Goal: Information Seeking & Learning: Learn about a topic

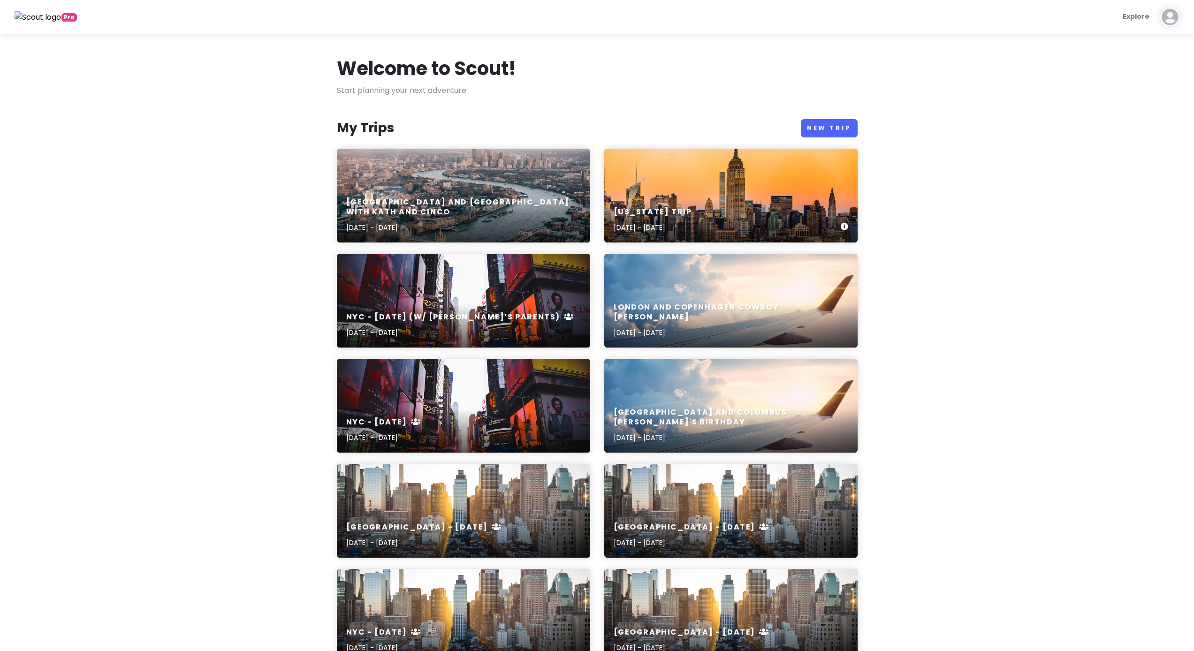
click at [668, 209] on h6 "[US_STATE] Trip" at bounding box center [653, 212] width 78 height 10
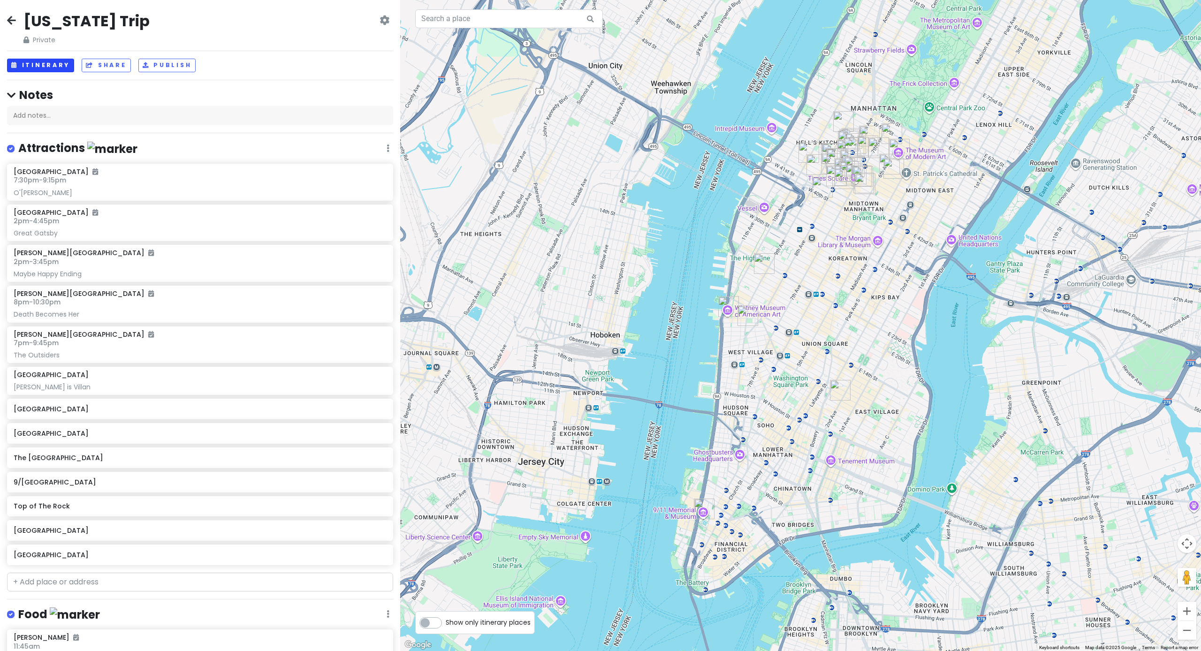
click at [63, 63] on button "Itinerary" at bounding box center [40, 66] width 67 height 14
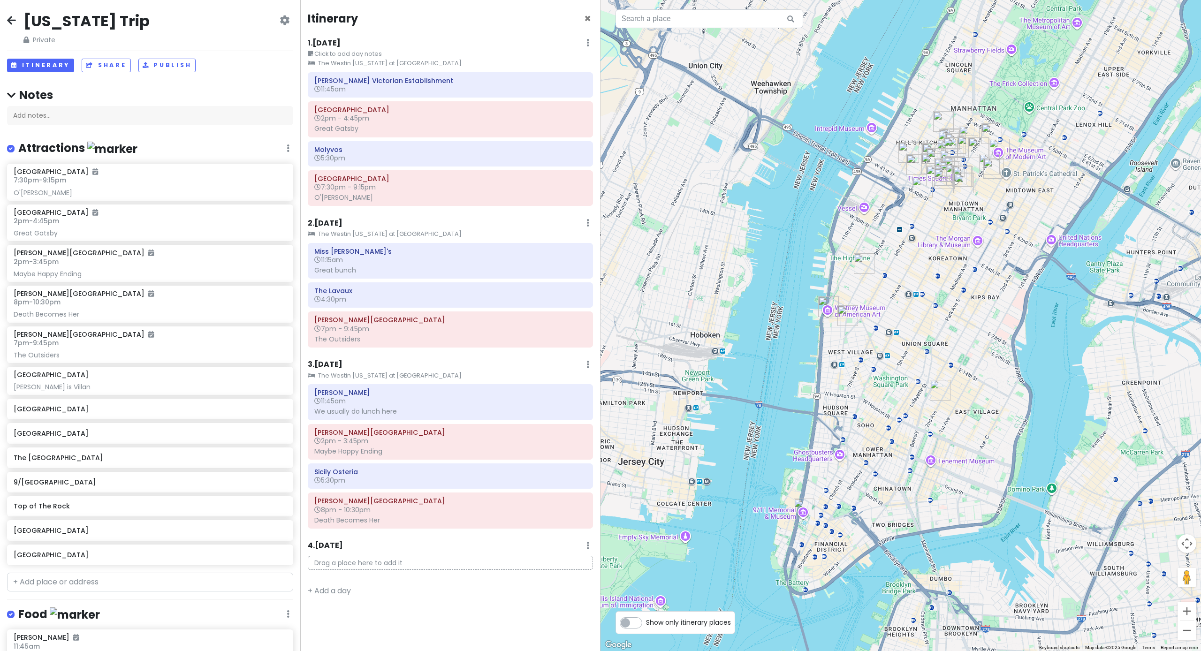
click at [341, 44] on h6 "1 . [DATE]" at bounding box center [324, 43] width 33 height 10
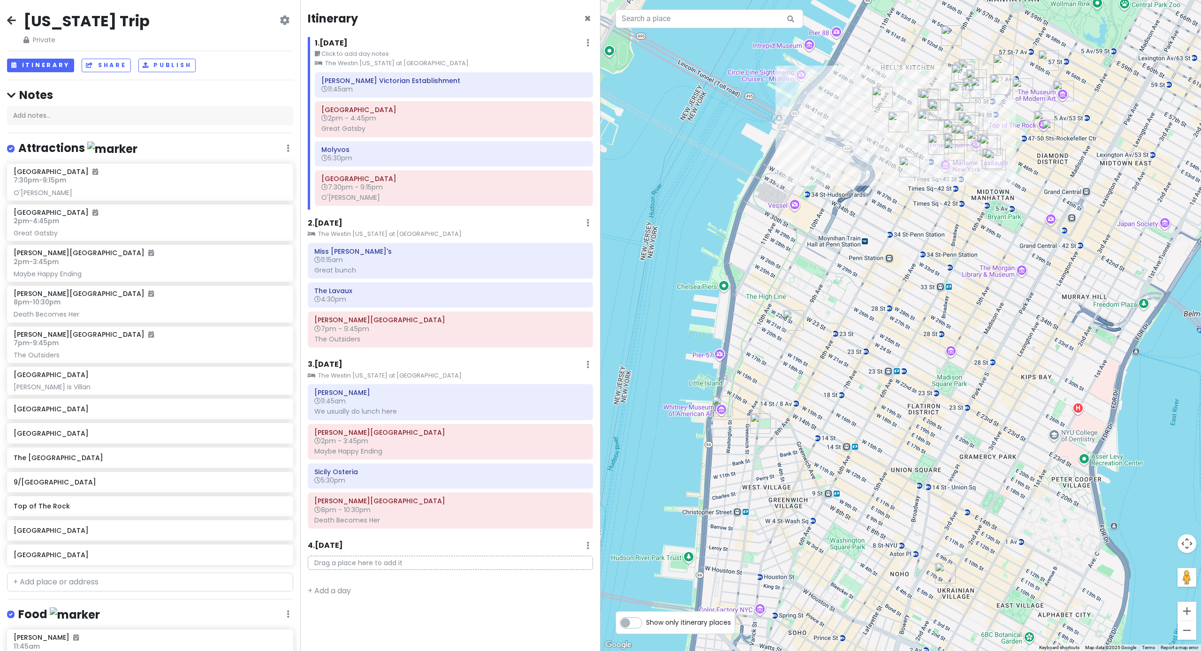
drag, startPoint x: 936, startPoint y: 225, endPoint x: 920, endPoint y: 267, distance: 45.0
click at [668, 268] on div at bounding box center [901, 325] width 601 height 651
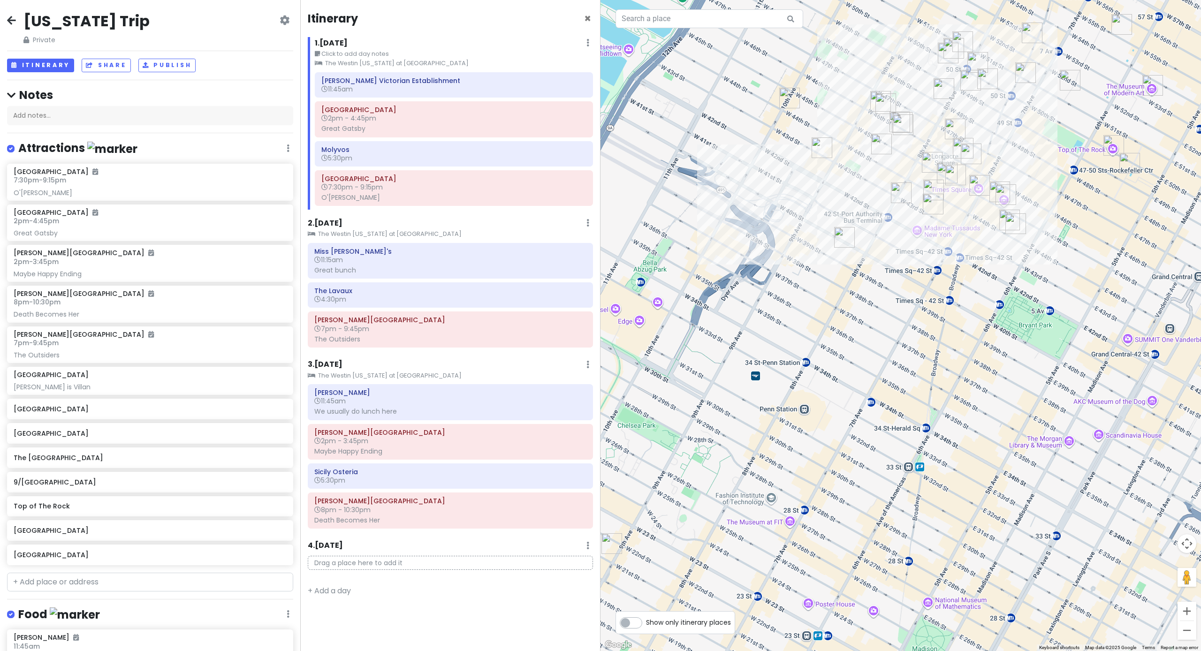
drag, startPoint x: 920, startPoint y: 249, endPoint x: 909, endPoint y: 282, distance: 35.0
click at [668, 282] on div at bounding box center [901, 325] width 601 height 651
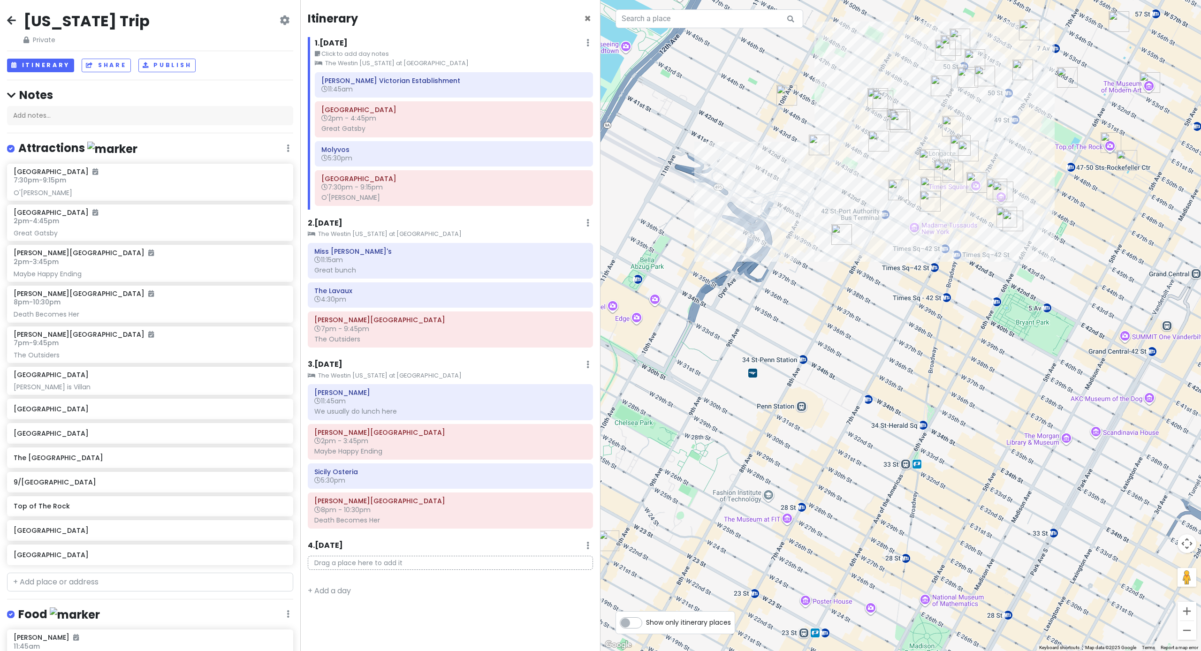
click at [668, 76] on img "Lillie's Victorian Establishment" at bounding box center [968, 77] width 21 height 21
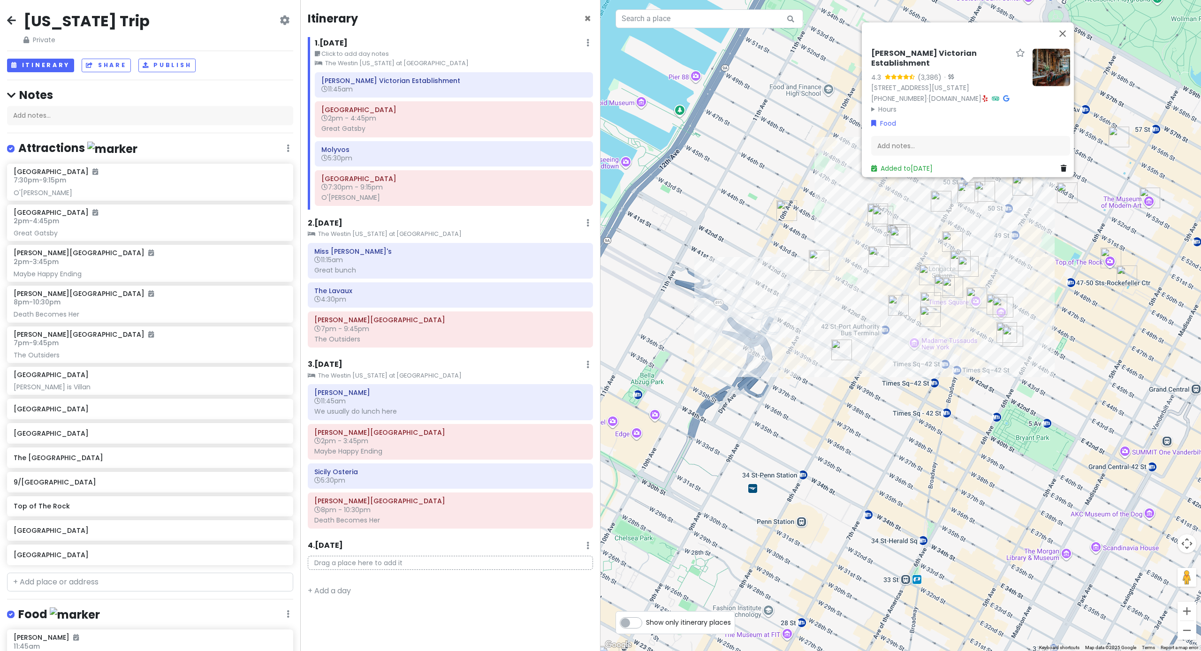
click at [668, 227] on div "[PERSON_NAME] Victorian Establishment 4.3 (3,386) · [STREET_ADDRESS][US_STATE] …" at bounding box center [901, 325] width 601 height 651
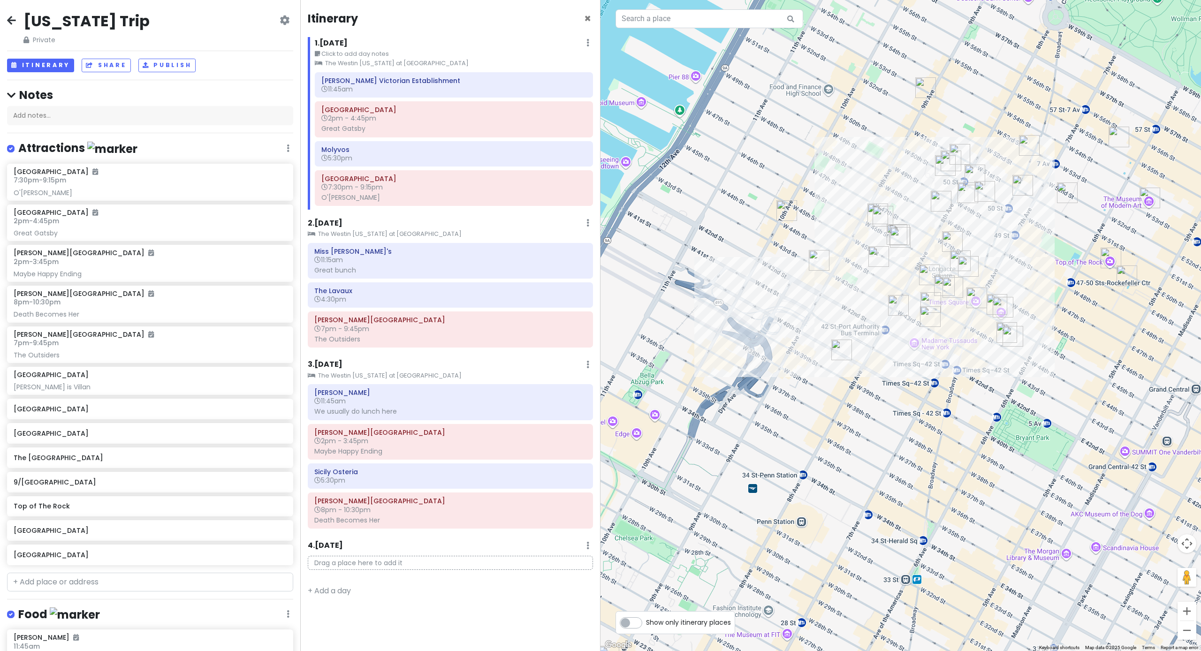
click at [668, 148] on img "Broadway Theatre" at bounding box center [1029, 145] width 21 height 21
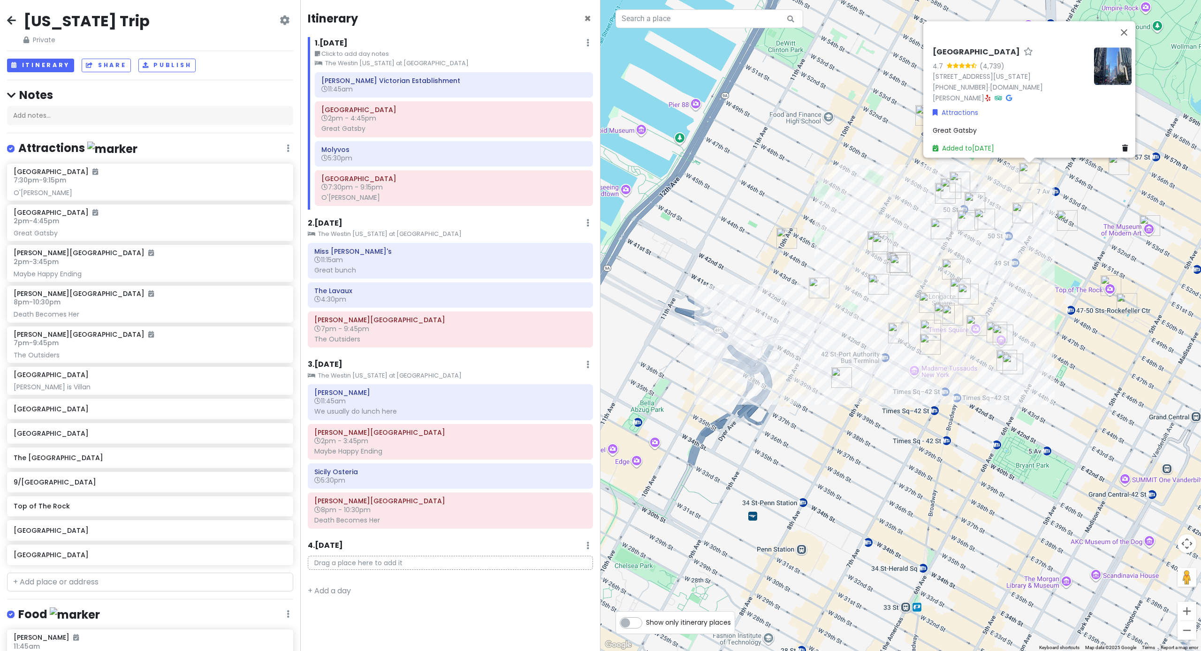
click at [668, 281] on img "Top of The Rock" at bounding box center [1111, 285] width 21 height 21
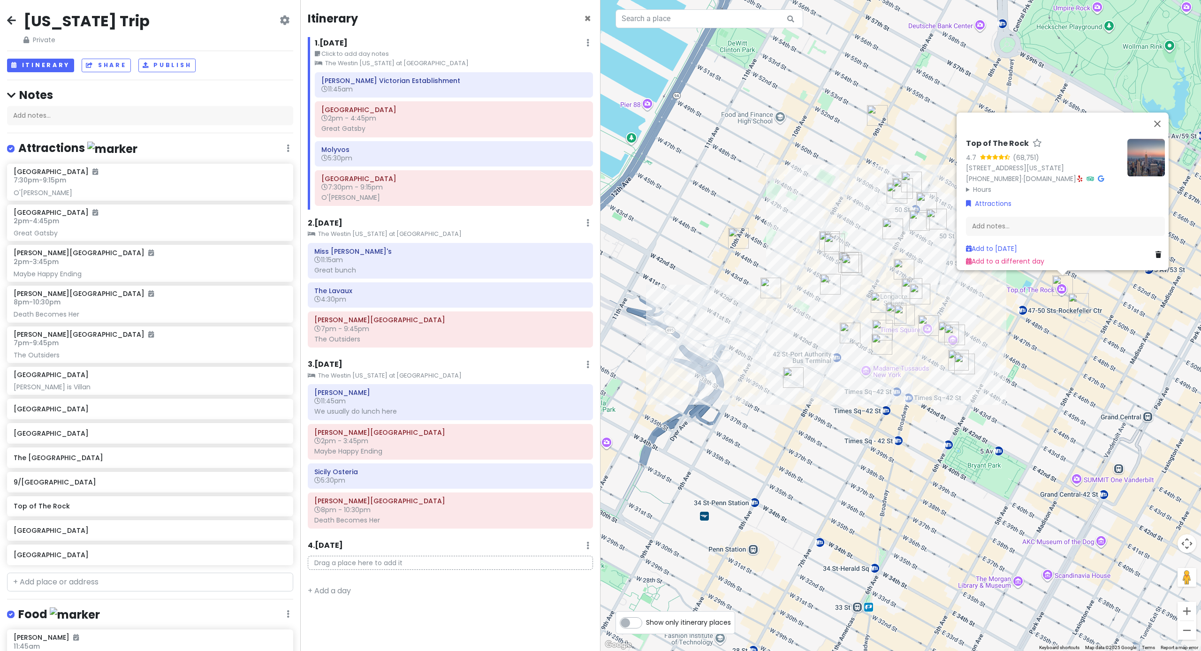
click at [668, 305] on img "Rockefeller Center" at bounding box center [1078, 303] width 21 height 21
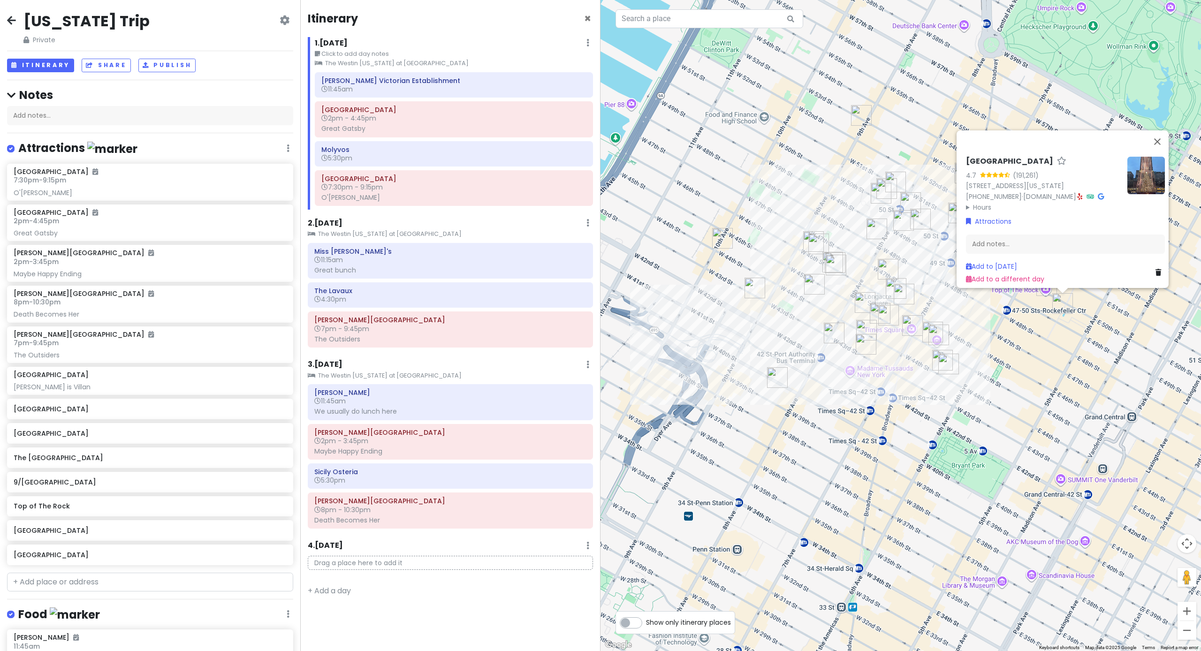
click at [668, 325] on div "[GEOGRAPHIC_DATA] 4.7 (191,261) [STREET_ADDRESS][US_STATE] [PHONE_NUMBER] · [DO…" at bounding box center [901, 325] width 601 height 651
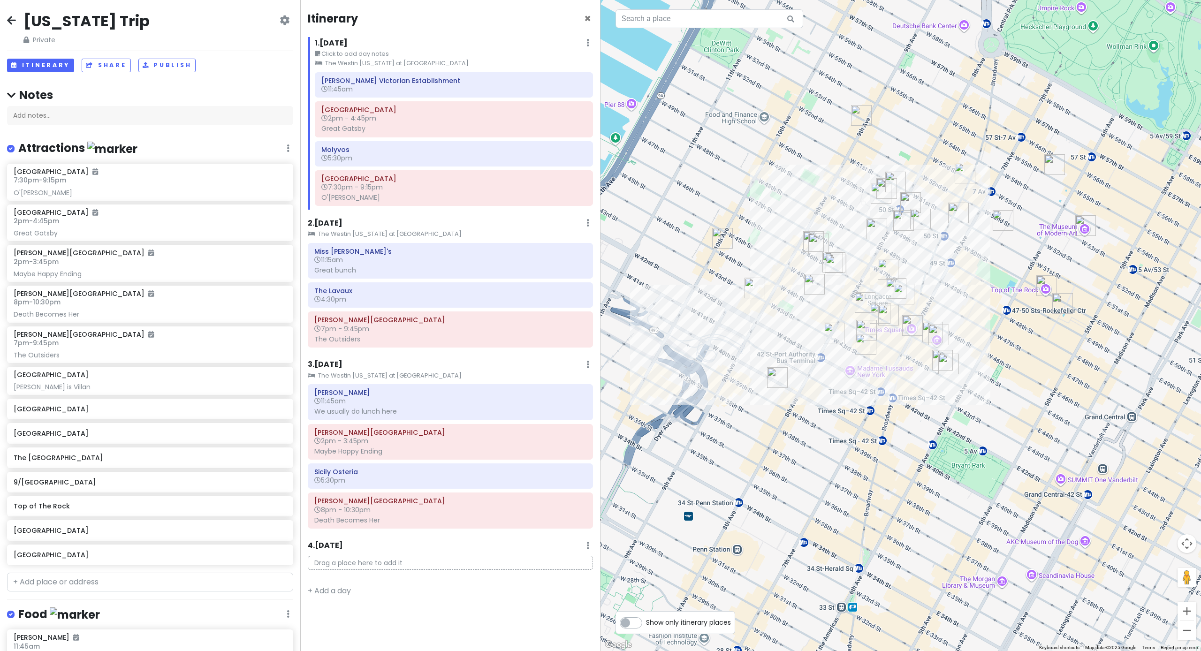
click at [668, 227] on img "The Museum of Modern Art" at bounding box center [1085, 225] width 21 height 21
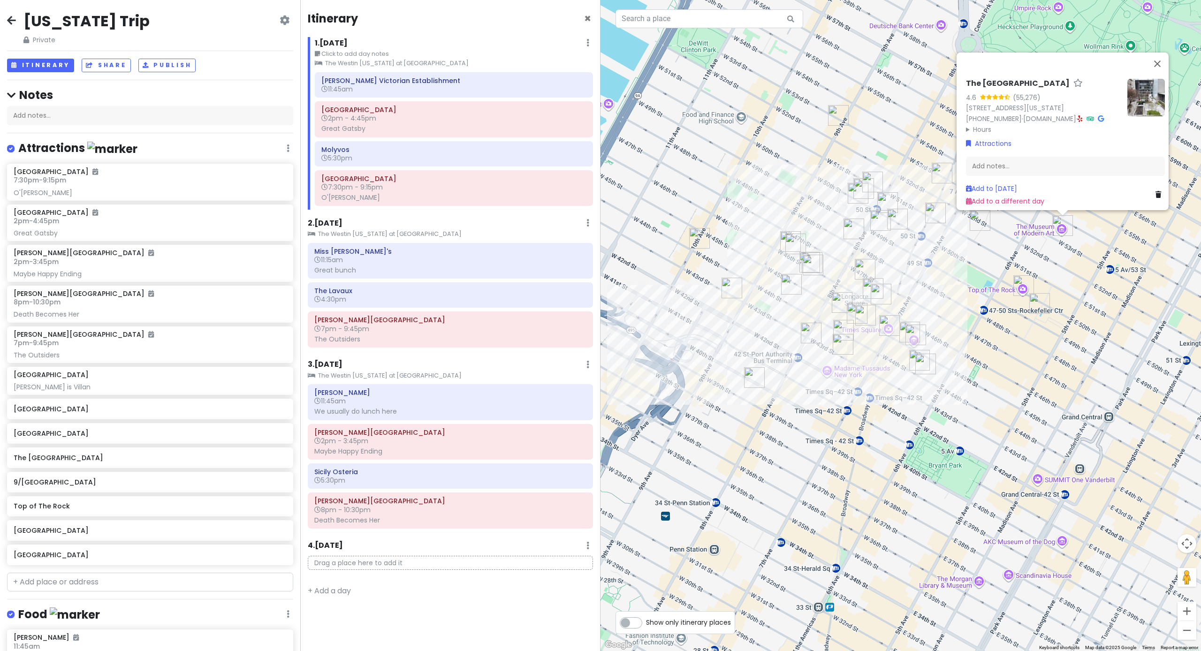
click at [668, 350] on div "The [GEOGRAPHIC_DATA] 4.6 (55,276) [STREET_ADDRESS][US_STATE] [PHONE_NUMBER] · …" at bounding box center [901, 325] width 601 height 651
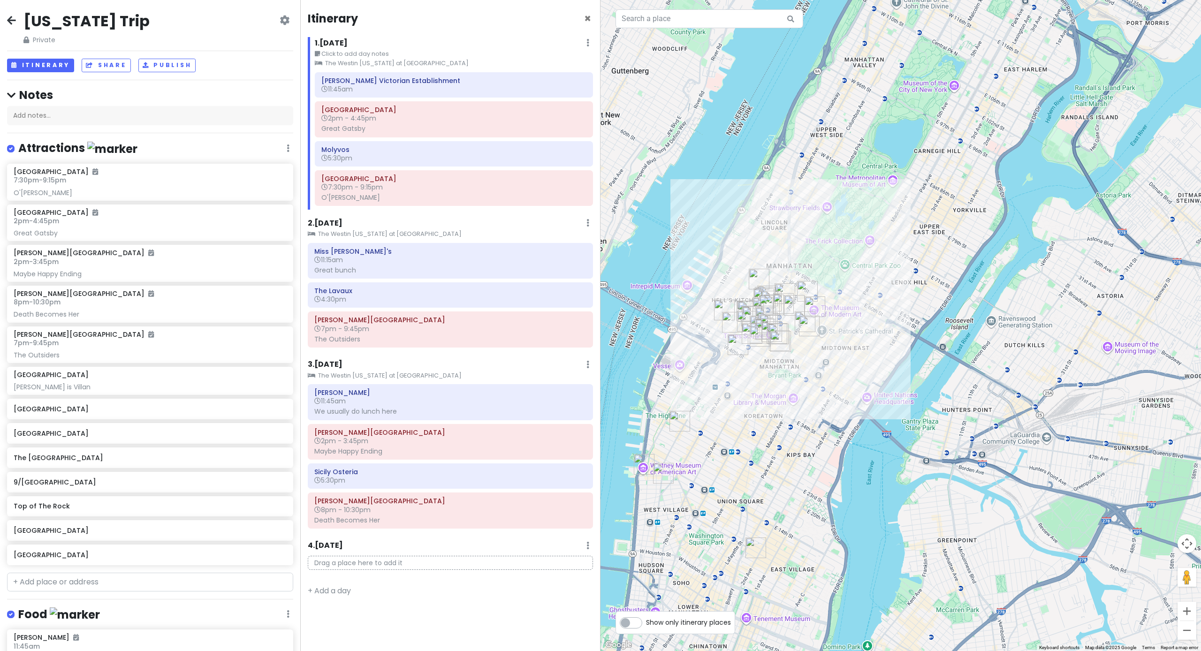
click at [14, 16] on icon at bounding box center [11, 20] width 9 height 8
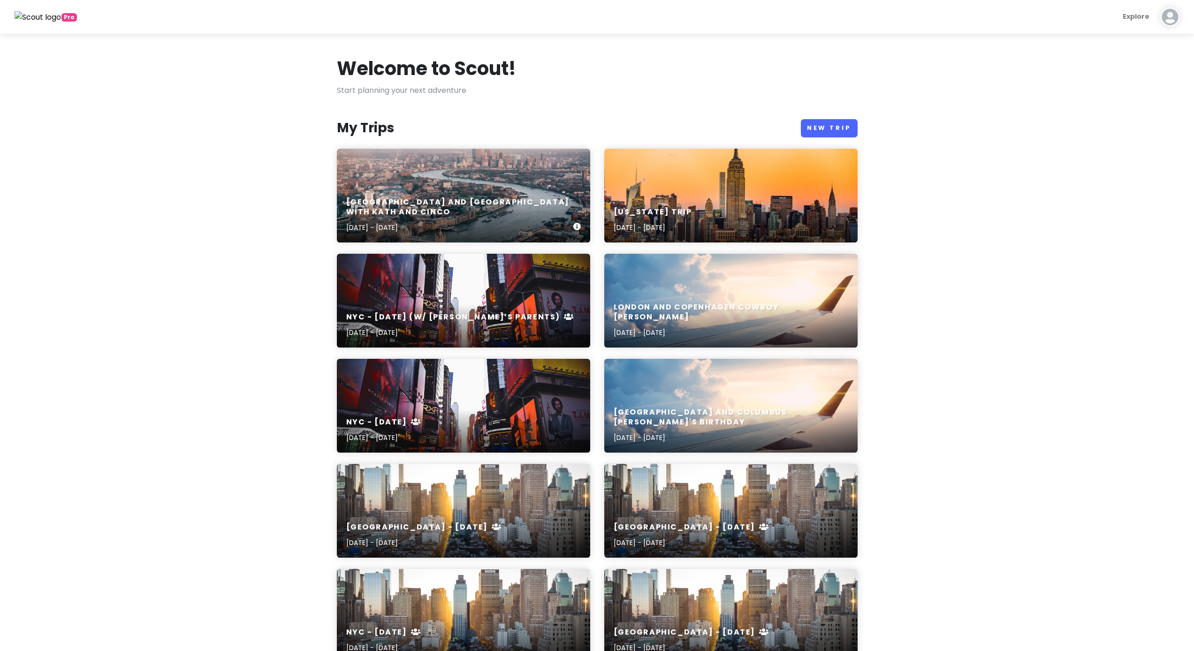
click at [416, 194] on div "[GEOGRAPHIC_DATA] and [GEOGRAPHIC_DATA] with Kath and Cinco [DATE] - [DATE]" at bounding box center [463, 196] width 253 height 94
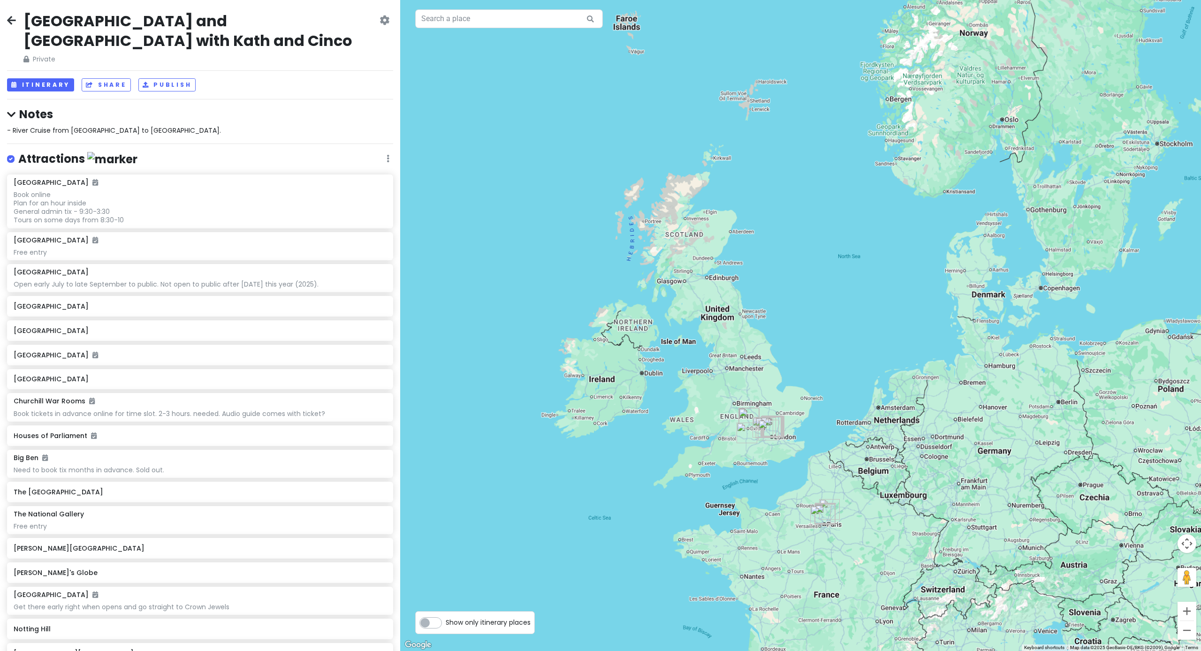
drag, startPoint x: 1030, startPoint y: 145, endPoint x: 1052, endPoint y: 87, distance: 61.3
click at [668, 87] on div at bounding box center [800, 325] width 801 height 651
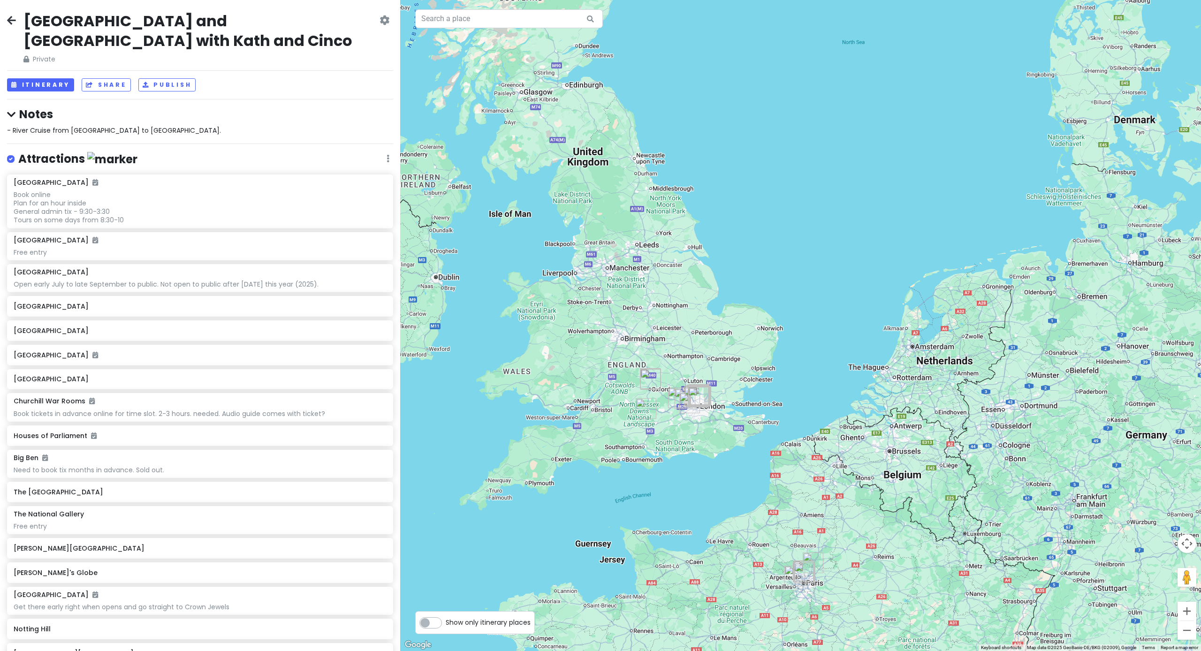
drag, startPoint x: 850, startPoint y: 195, endPoint x: 935, endPoint y: 118, distance: 114.9
click at [668, 115] on div at bounding box center [800, 325] width 801 height 651
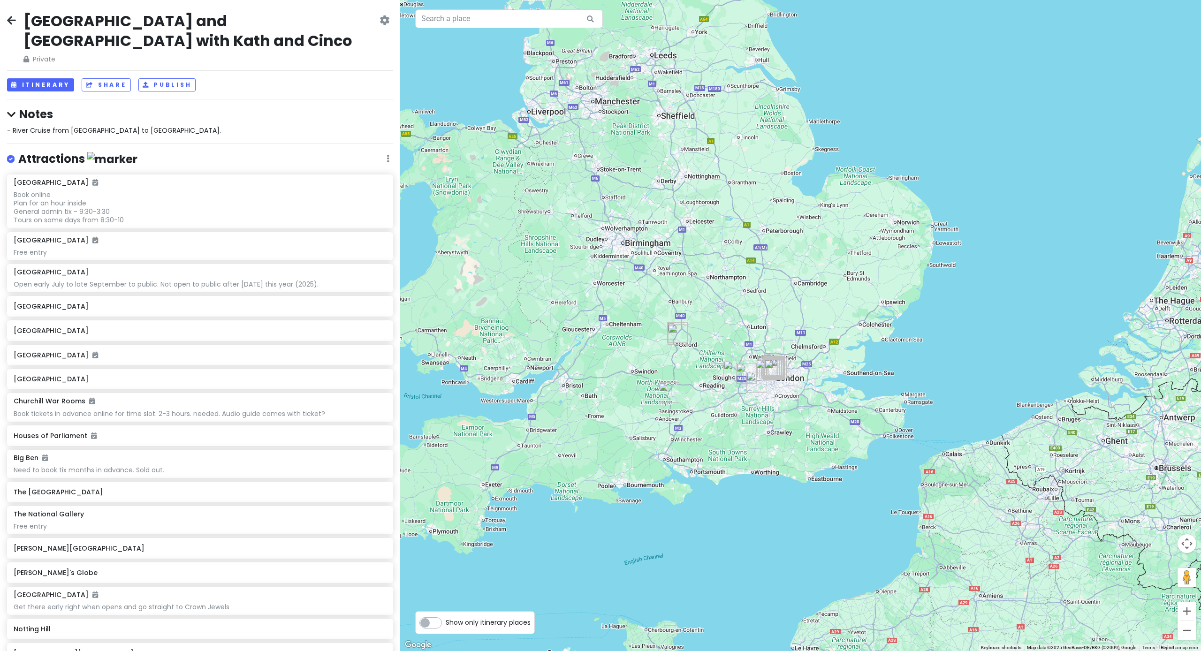
drag, startPoint x: 916, startPoint y: 137, endPoint x: 965, endPoint y: 81, distance: 74.2
click at [668, 63] on div at bounding box center [800, 325] width 801 height 651
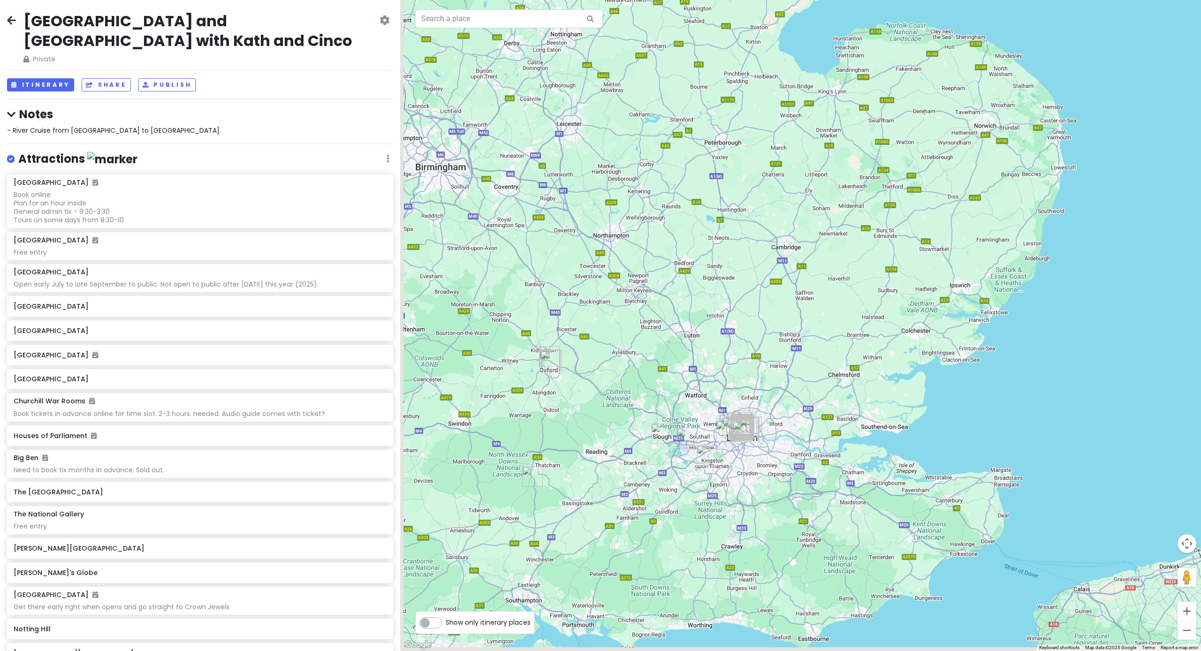
drag, startPoint x: 963, startPoint y: 130, endPoint x: 997, endPoint y: 96, distance: 48.1
click at [668, 91] on div at bounding box center [800, 325] width 801 height 651
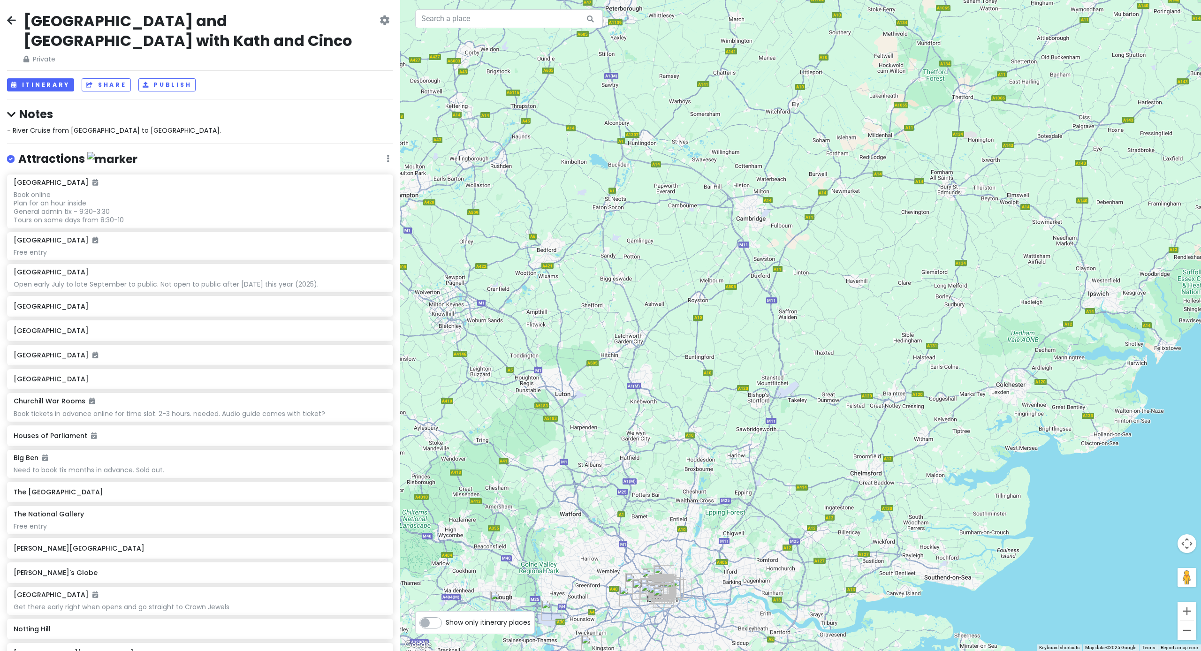
drag, startPoint x: 923, startPoint y: 167, endPoint x: 1027, endPoint y: 89, distance: 129.7
click at [668, 90] on div at bounding box center [800, 325] width 801 height 651
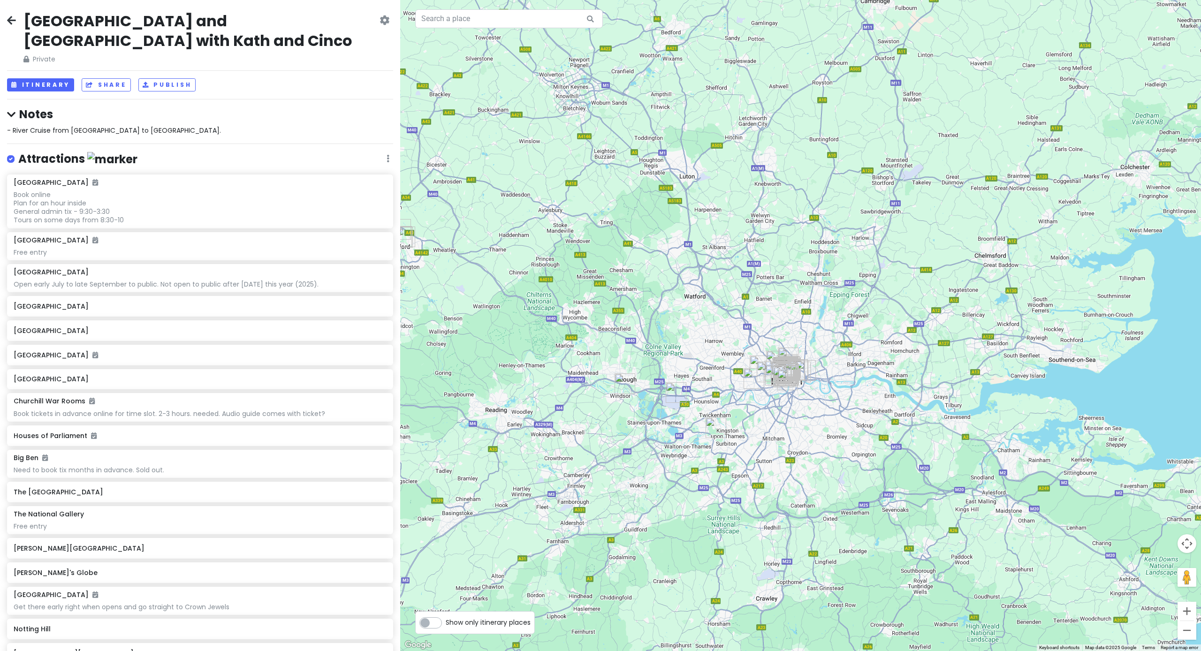
drag, startPoint x: 779, startPoint y: 380, endPoint x: 783, endPoint y: 280, distance: 100.0
click at [668, 280] on div at bounding box center [800, 325] width 801 height 651
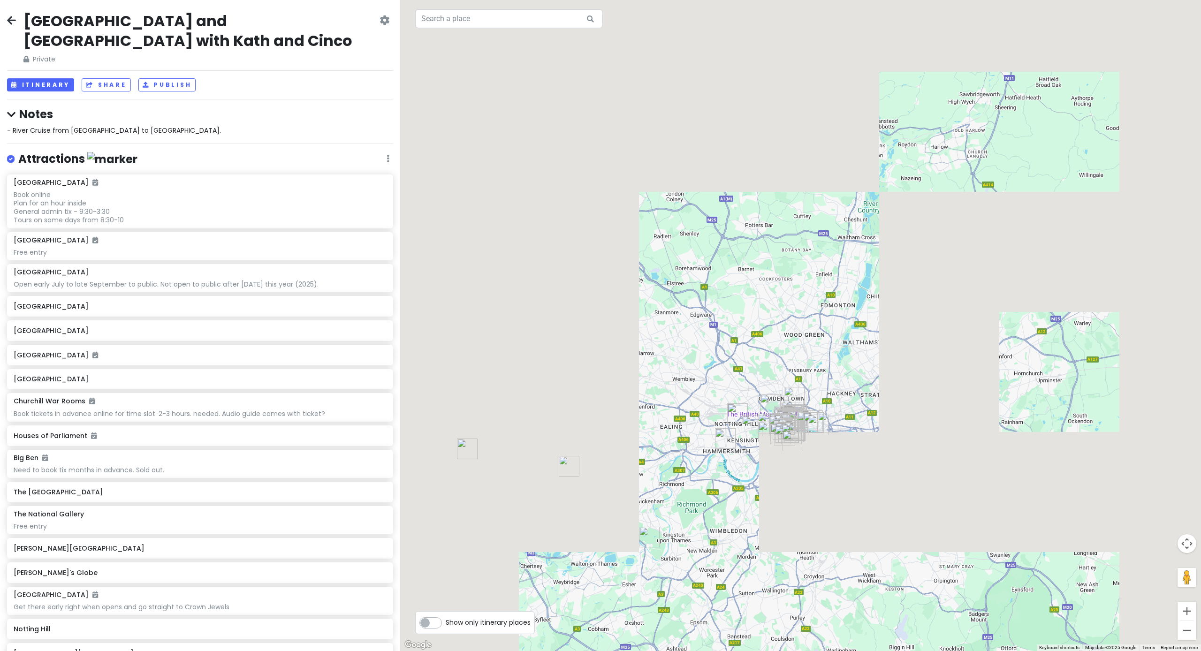
drag, startPoint x: 787, startPoint y: 305, endPoint x: 786, endPoint y: 195, distance: 109.8
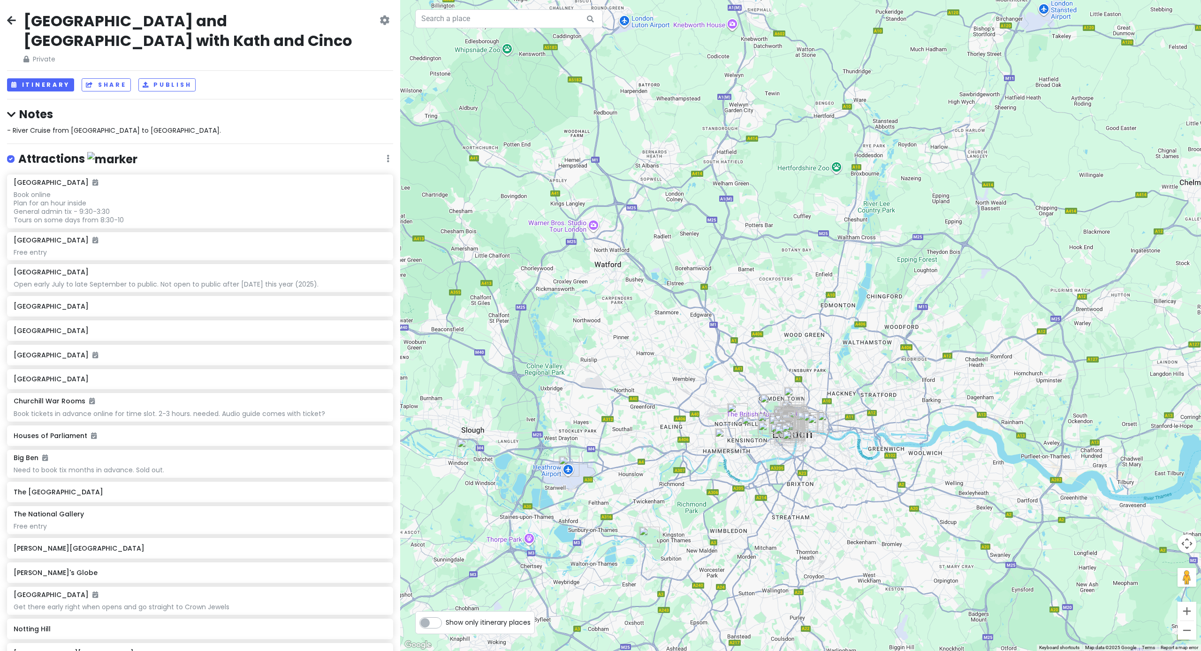
click at [668, 196] on div at bounding box center [800, 325] width 801 height 651
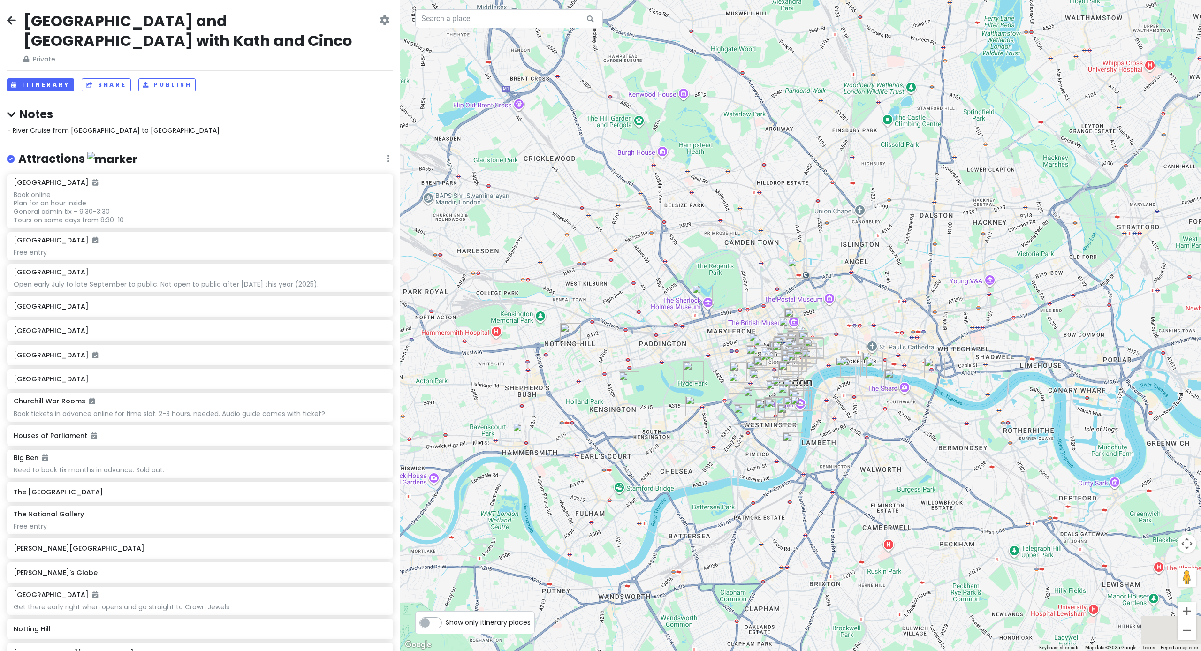
drag, startPoint x: 783, startPoint y: 274, endPoint x: 777, endPoint y: 154, distance: 119.3
click at [668, 159] on div at bounding box center [800, 325] width 801 height 651
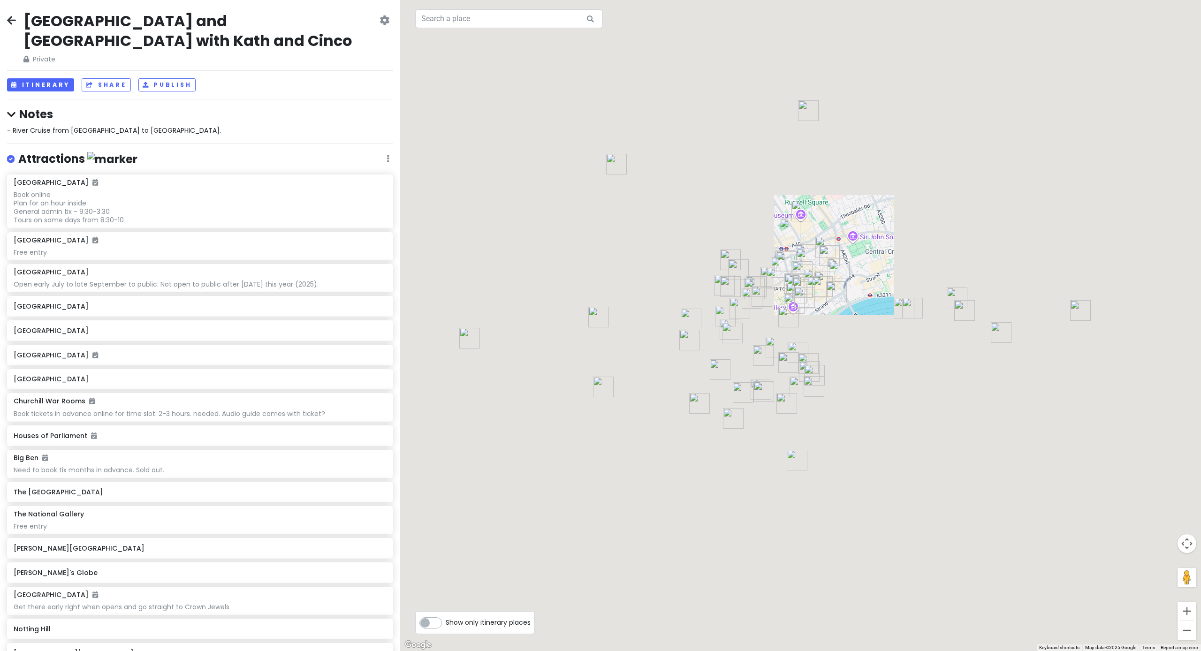
drag, startPoint x: 760, startPoint y: 288, endPoint x: 758, endPoint y: 152, distance: 136.6
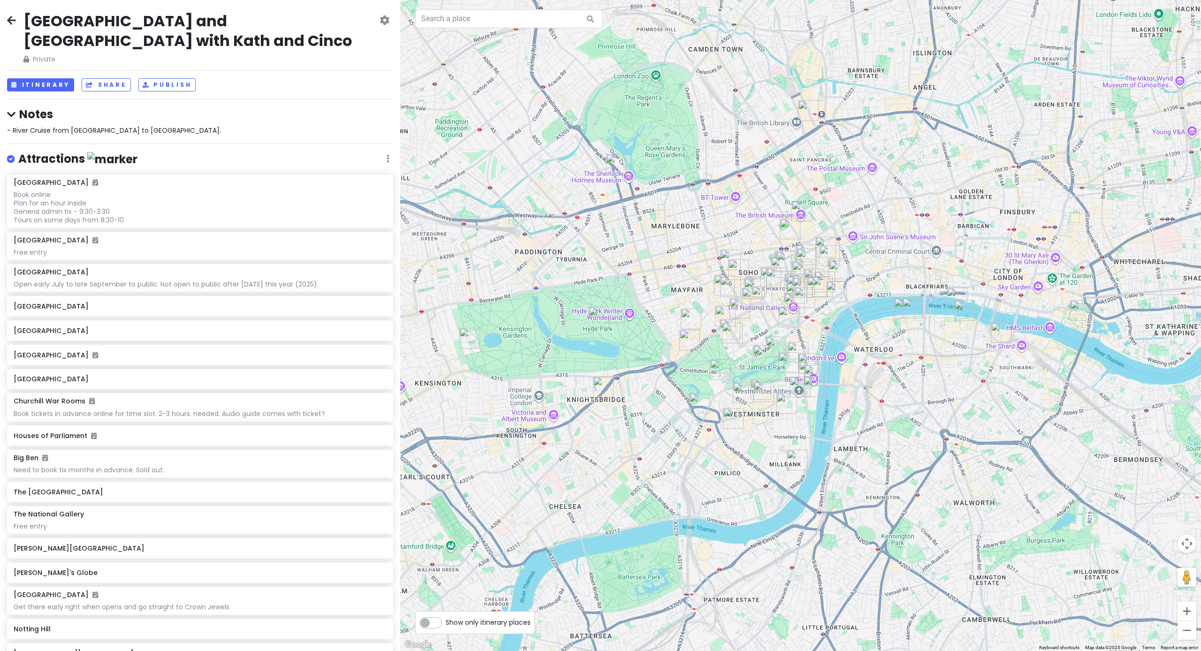
click at [668, 159] on div at bounding box center [800, 325] width 801 height 651
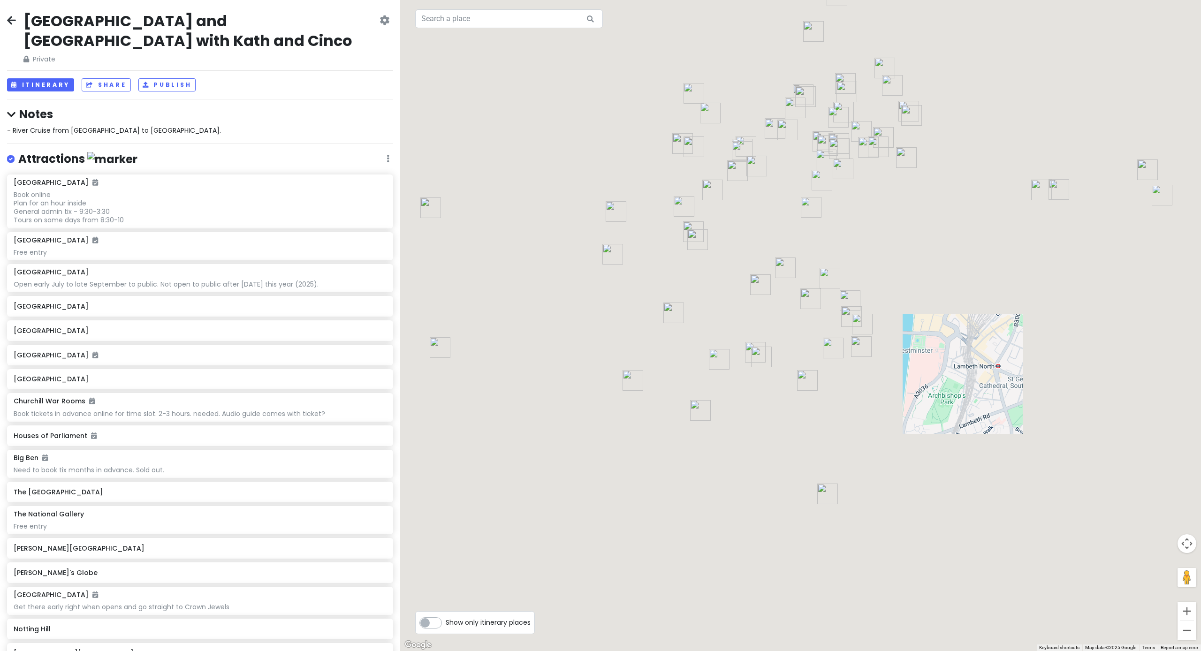
drag, startPoint x: 762, startPoint y: 252, endPoint x: 765, endPoint y: 138, distance: 114.1
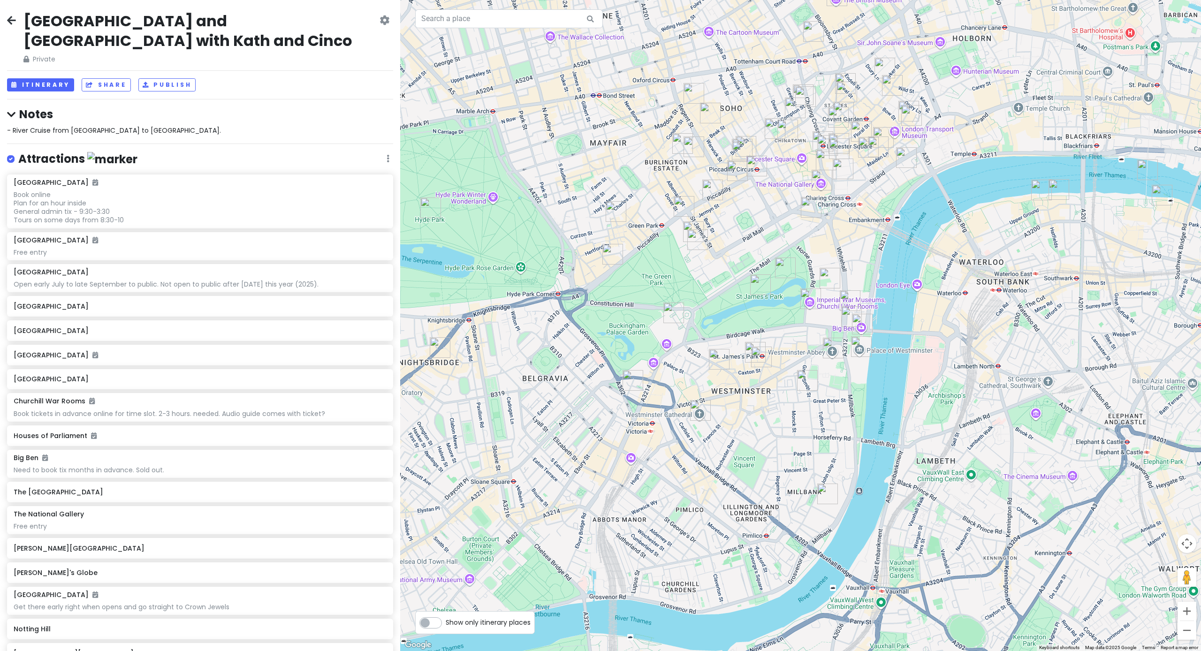
click at [668, 138] on div at bounding box center [800, 325] width 801 height 651
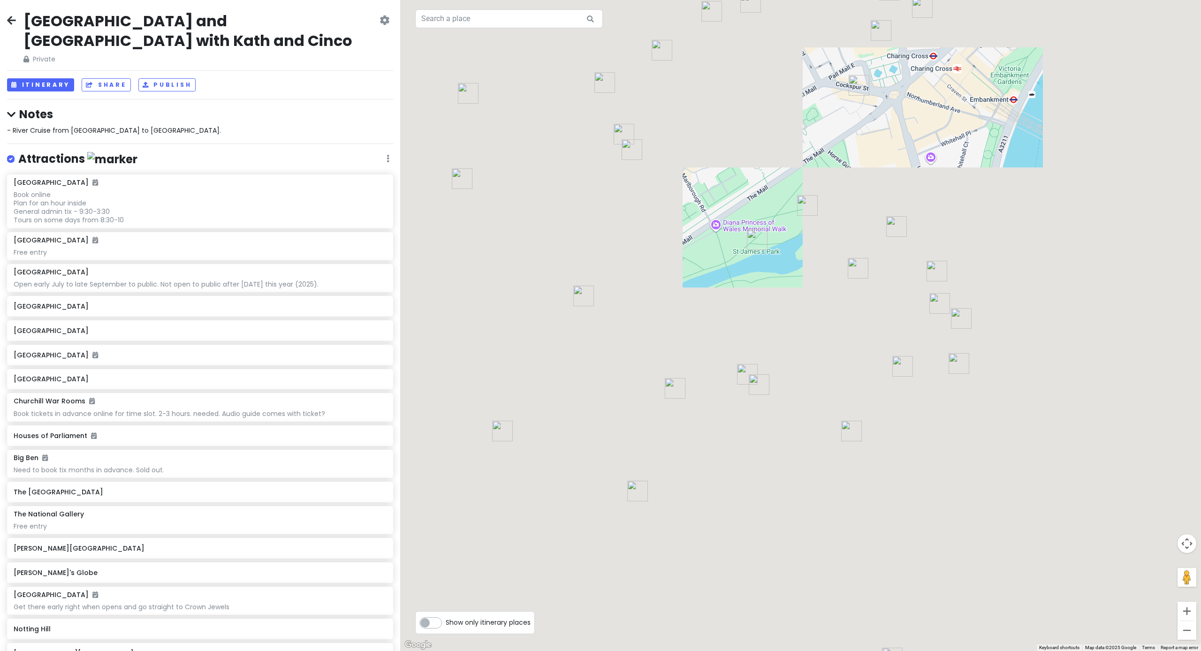
drag, startPoint x: 756, startPoint y: 253, endPoint x: 757, endPoint y: 115, distance: 138.0
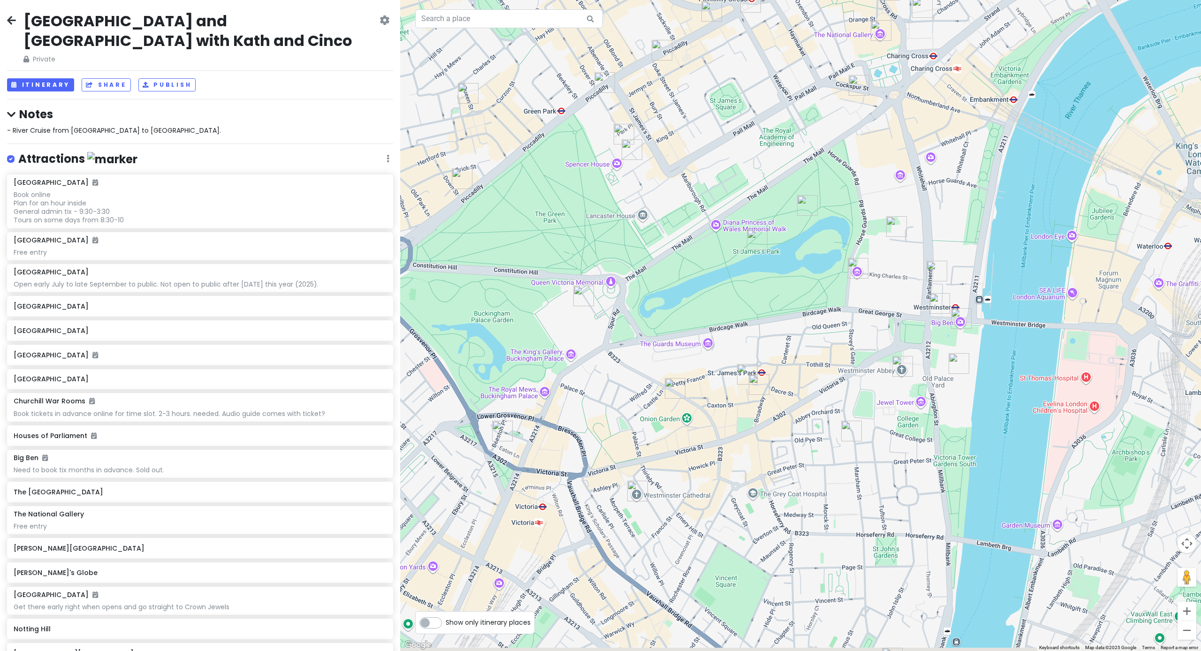
click at [668, 115] on div at bounding box center [800, 325] width 801 height 651
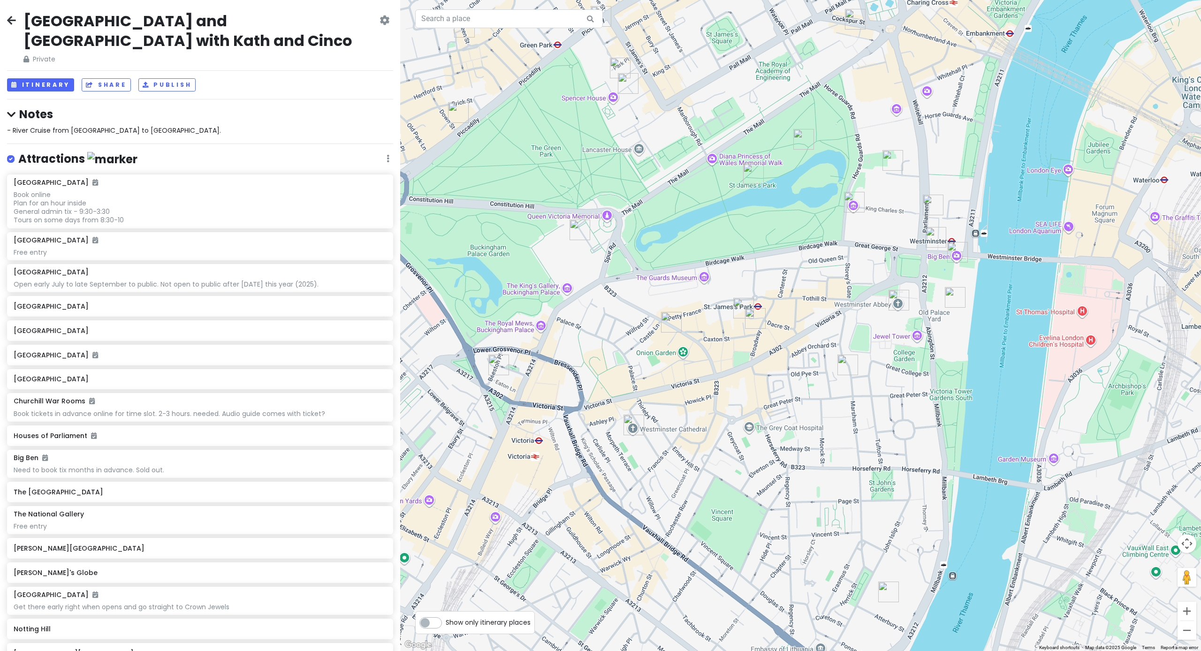
click at [668, 320] on img "Quilon" at bounding box center [671, 322] width 21 height 21
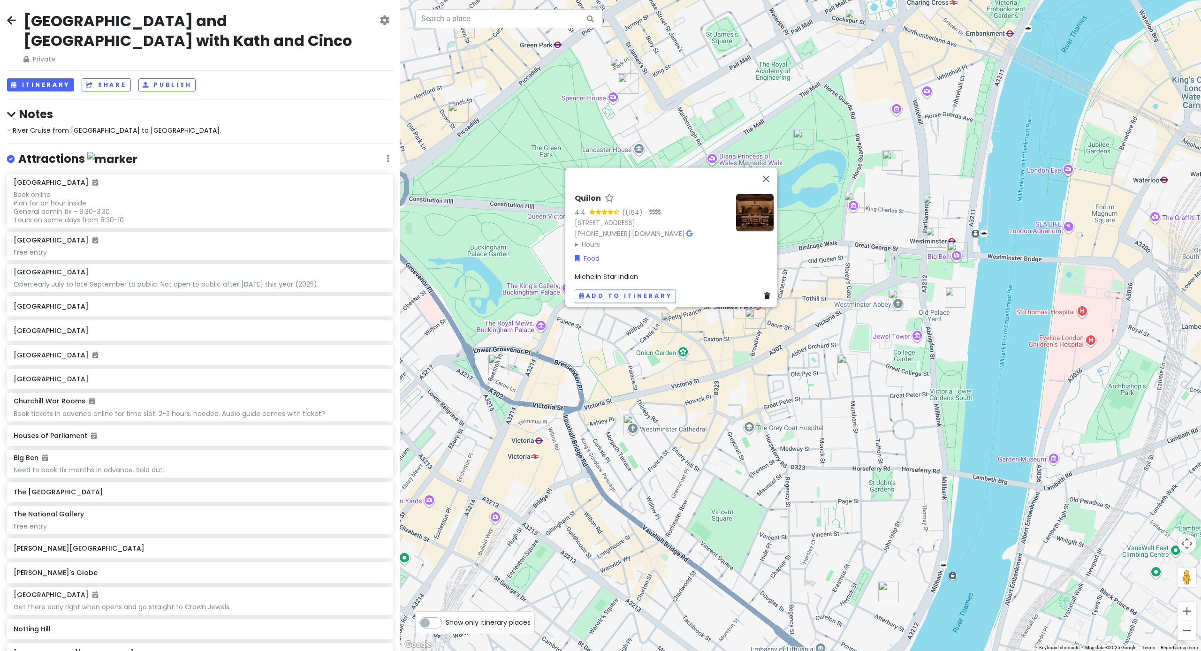
click at [498, 361] on img "The Goring Dining Room" at bounding box center [498, 365] width 21 height 21
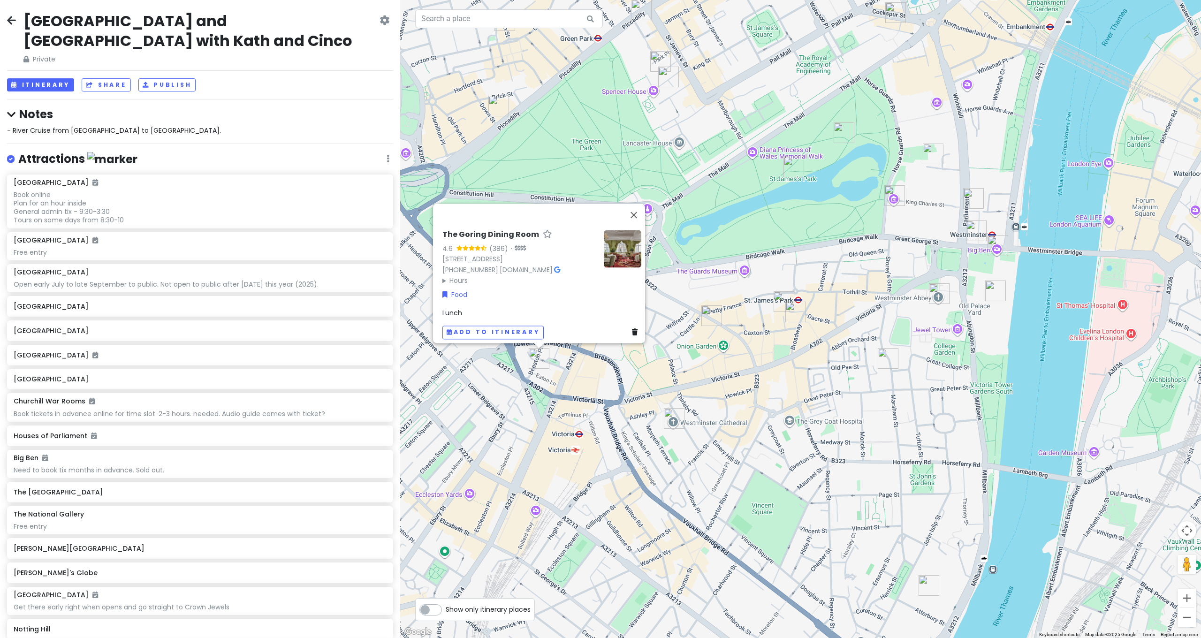
click at [592, 160] on div "The Goring Dining Room 4.6 (386) · [STREET_ADDRESS] [PHONE_NUMBER] · [DOMAIN_NA…" at bounding box center [800, 319] width 801 height 638
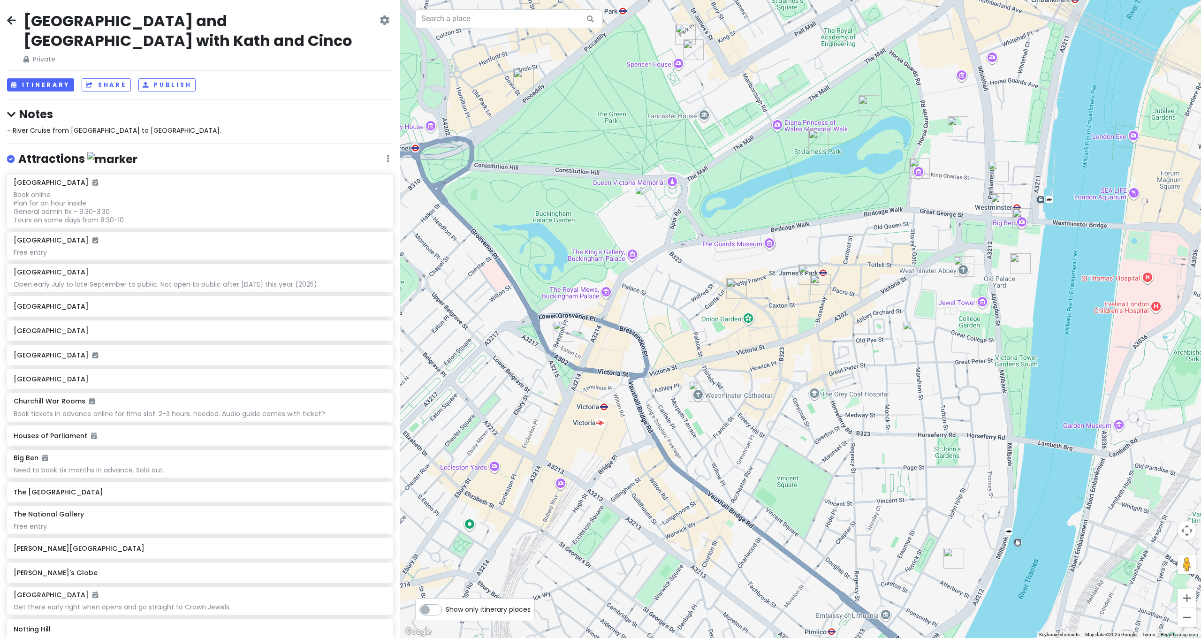
drag, startPoint x: 550, startPoint y: 280, endPoint x: 581, endPoint y: 247, distance: 45.5
click at [574, 252] on div at bounding box center [800, 319] width 801 height 638
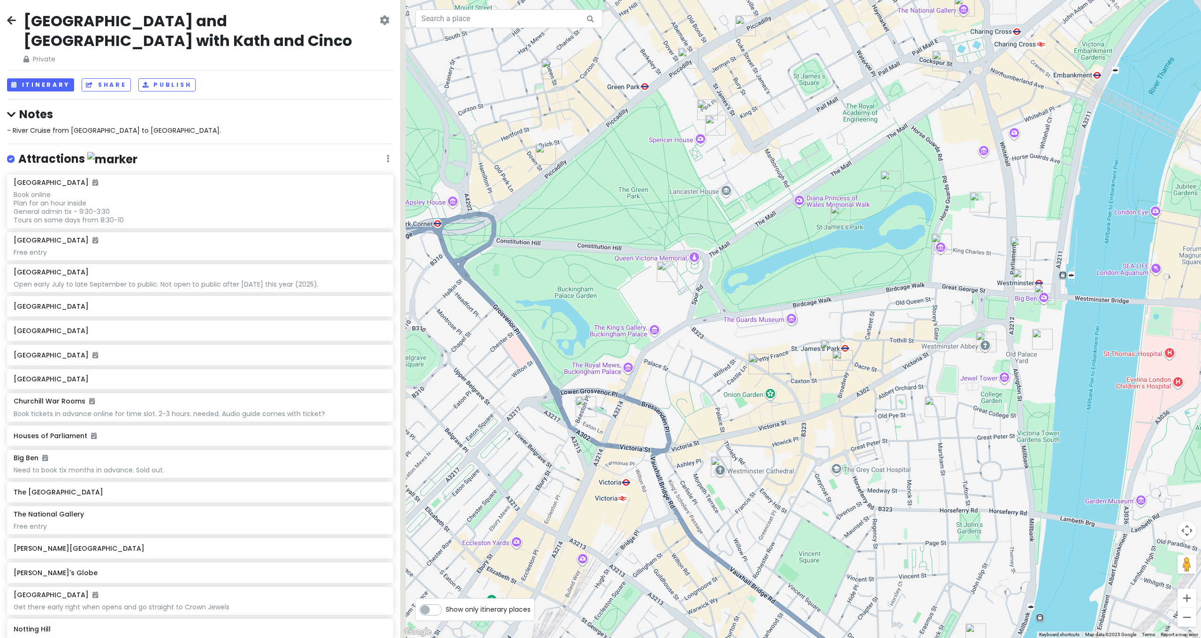
drag, startPoint x: 588, startPoint y: 204, endPoint x: 613, endPoint y: 295, distance: 94.4
click at [613, 295] on div at bounding box center [800, 319] width 801 height 638
